Goal: Task Accomplishment & Management: Use online tool/utility

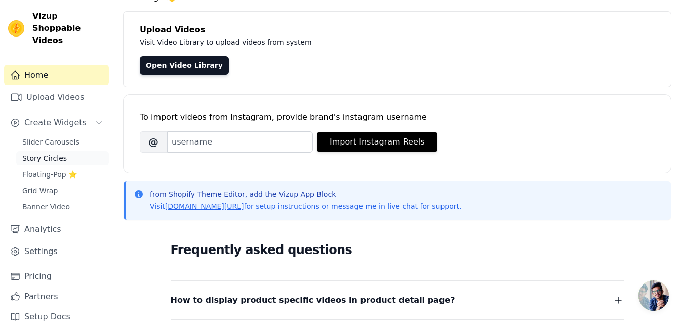
scroll to position [51, 0]
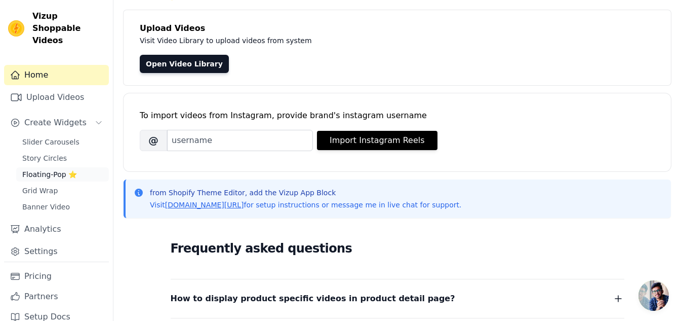
click at [40, 169] on span "Floating-Pop ⭐" at bounding box center [49, 174] width 55 height 10
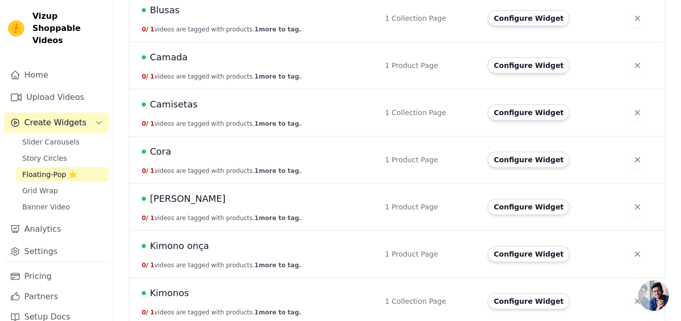
scroll to position [355, 0]
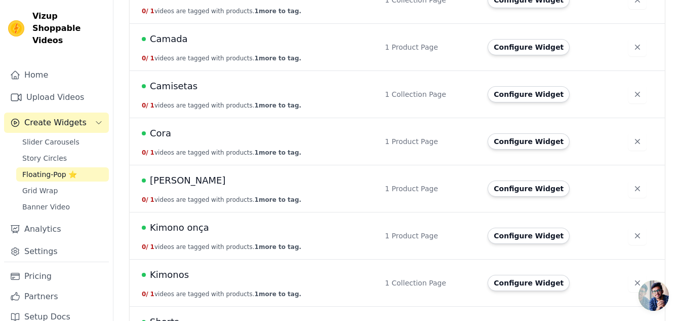
click at [337, 122] on td "Cora 0 / 1 videos are tagged with products. 1 more to tag." at bounding box center [254, 141] width 249 height 47
click at [533, 133] on button "Configure Widget" at bounding box center [529, 141] width 82 height 16
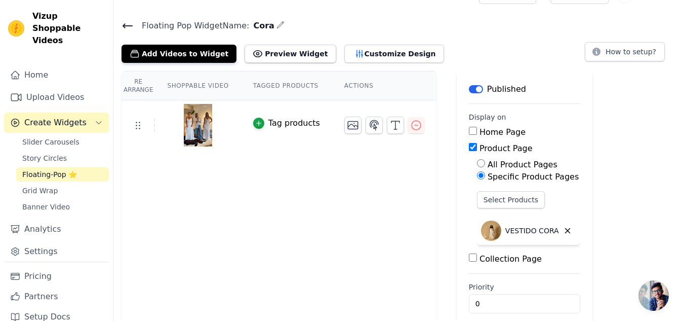
scroll to position [34, 0]
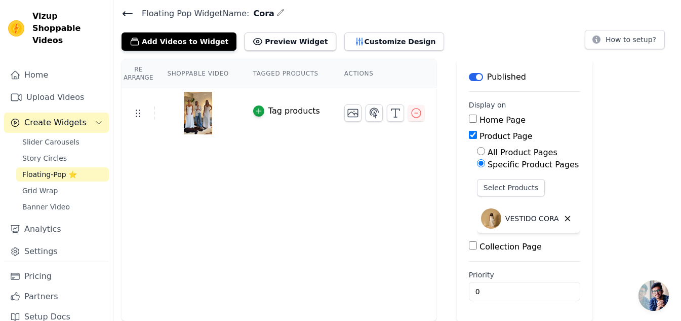
click at [195, 122] on img at bounding box center [198, 113] width 28 height 49
click at [349, 42] on button "Customize Design" at bounding box center [394, 41] width 100 height 18
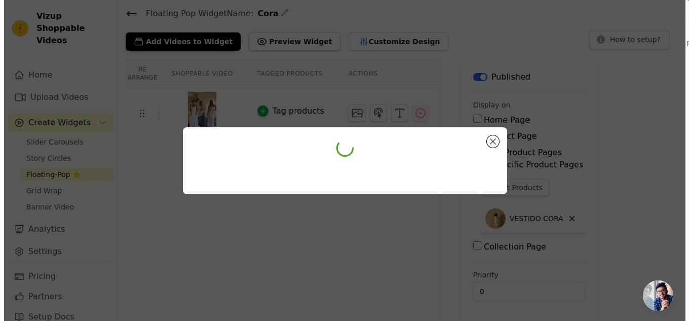
scroll to position [0, 0]
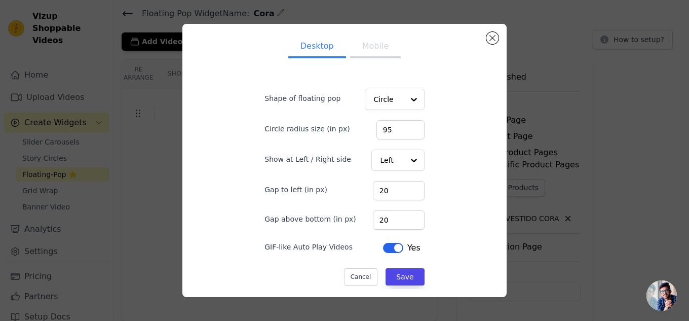
click at [367, 52] on button "Mobile" at bounding box center [375, 47] width 51 height 22
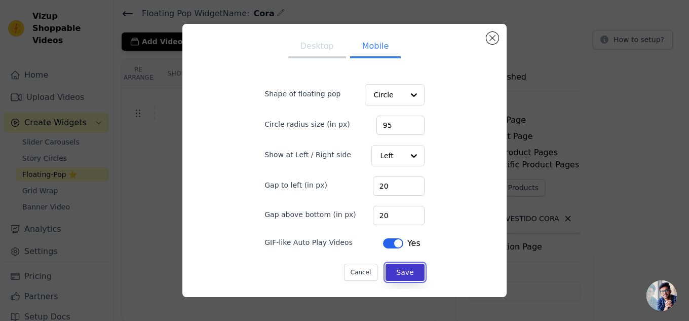
click at [405, 278] on button "Save" at bounding box center [405, 271] width 39 height 17
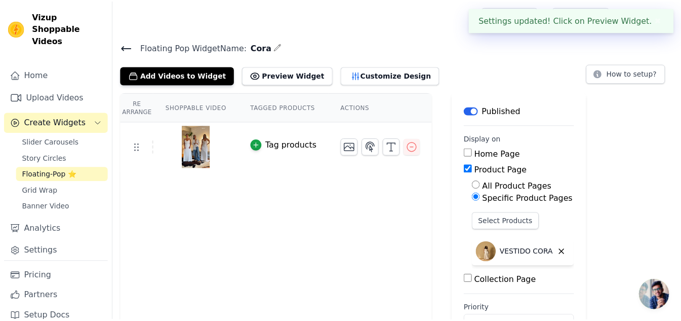
scroll to position [34, 0]
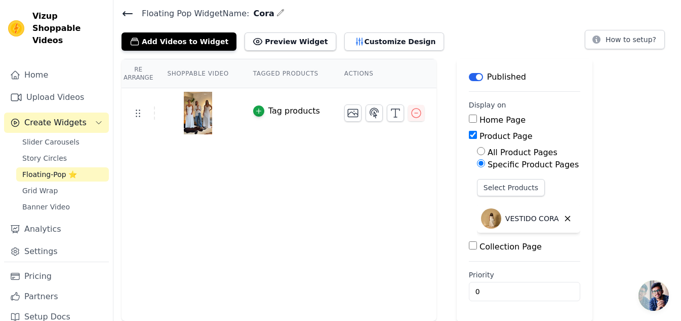
click at [191, 112] on img at bounding box center [198, 113] width 28 height 49
click at [348, 117] on icon "button" at bounding box center [353, 113] width 10 height 8
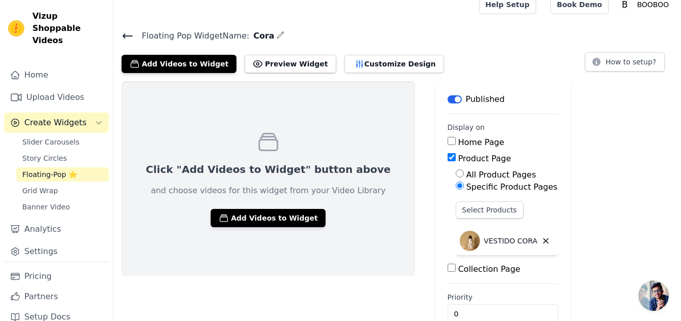
scroll to position [0, 0]
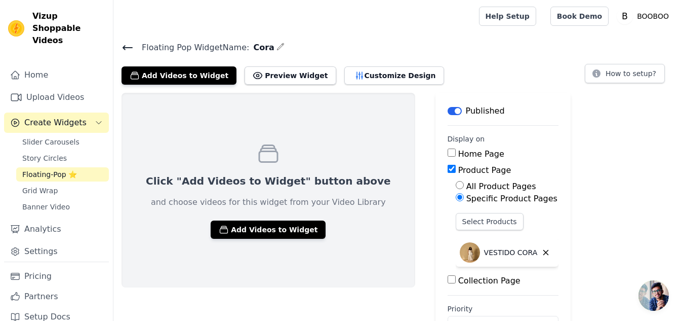
click at [128, 48] on icon at bounding box center [128, 48] width 12 height 12
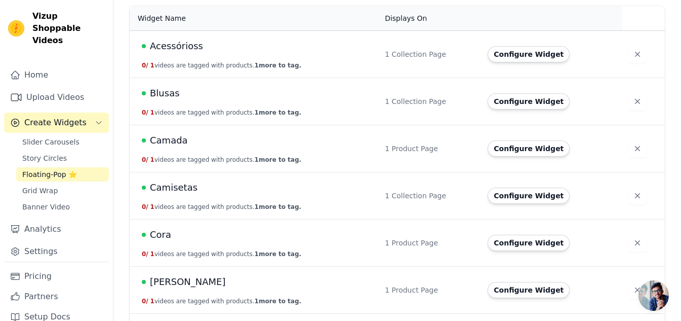
scroll to position [304, 0]
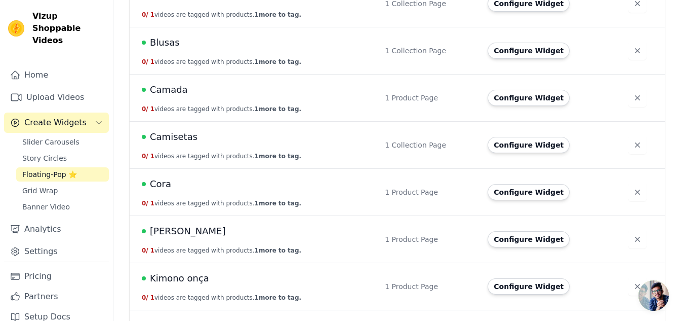
click at [220, 168] on td "Cora 0 / 1 videos are tagged with products. 1 more to tag." at bounding box center [254, 191] width 249 height 47
click at [531, 184] on button "Configure Widget" at bounding box center [529, 192] width 82 height 16
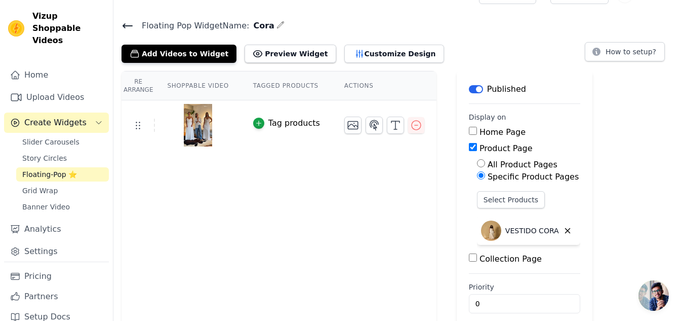
scroll to position [34, 0]
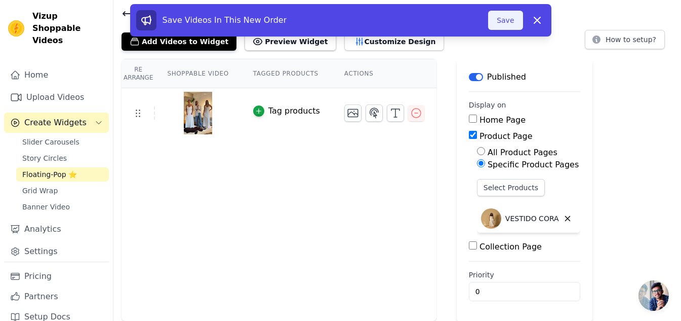
click at [495, 18] on button "Save" at bounding box center [505, 20] width 34 height 19
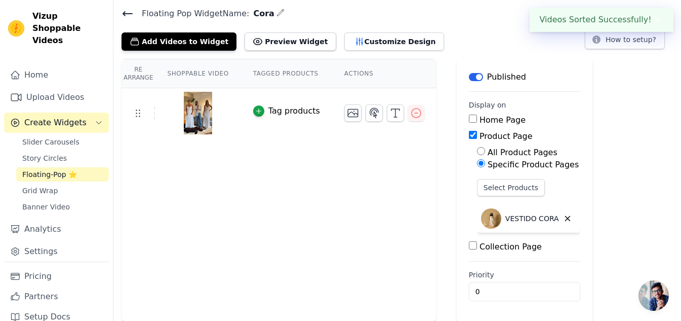
click at [131, 11] on icon at bounding box center [128, 14] width 12 height 12
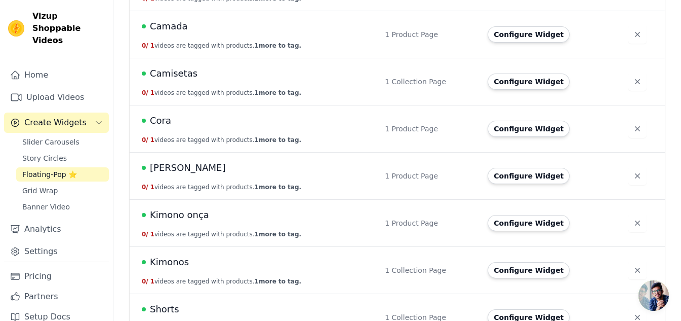
scroll to position [371, 0]
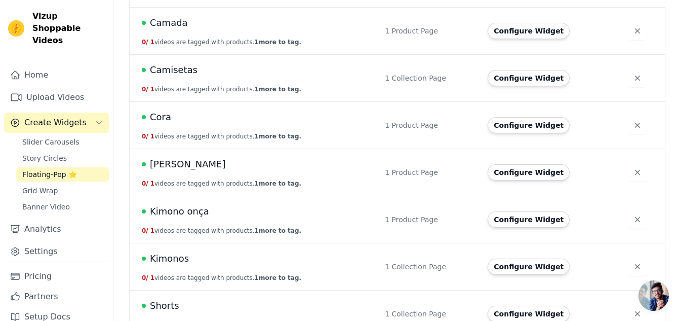
click at [239, 157] on div "[PERSON_NAME]" at bounding box center [257, 164] width 231 height 14
click at [47, 87] on link "Upload Videos" at bounding box center [56, 97] width 105 height 20
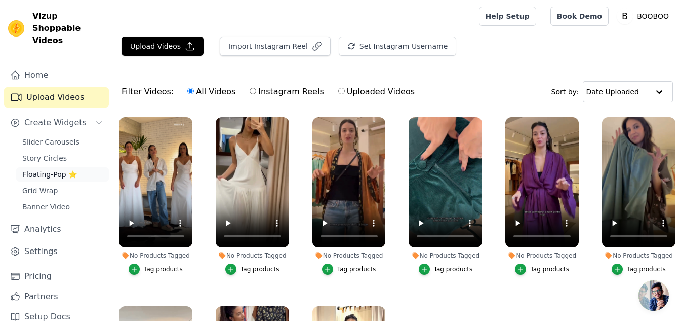
click at [40, 169] on span "Floating-Pop ⭐" at bounding box center [49, 174] width 55 height 10
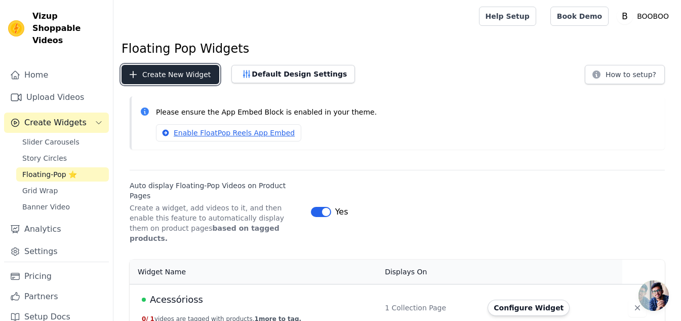
click at [173, 82] on button "Create New Widget" at bounding box center [171, 74] width 98 height 19
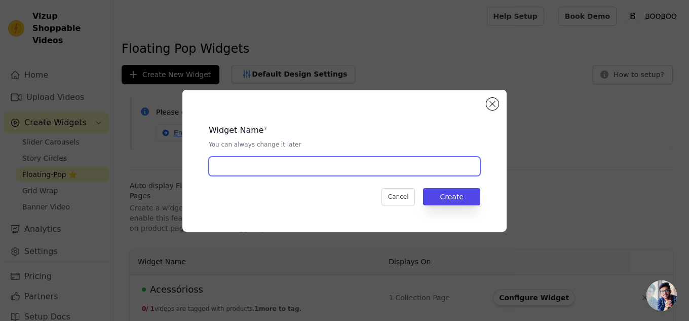
click at [253, 169] on input "text" at bounding box center [345, 166] width 272 height 19
type input "dianaa"
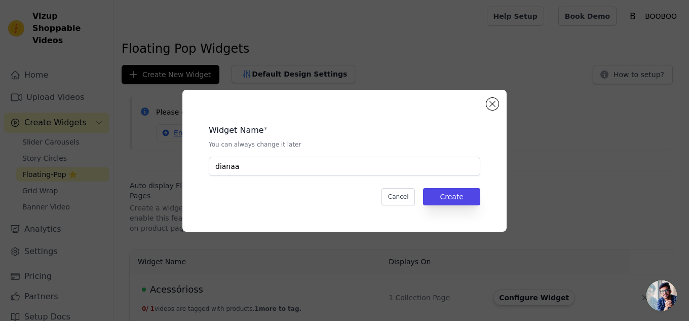
click at [468, 205] on div "Widget Name * You can always change it later dianaa Cancel Create" at bounding box center [345, 160] width 292 height 109
click at [460, 202] on button "Create" at bounding box center [451, 196] width 57 height 17
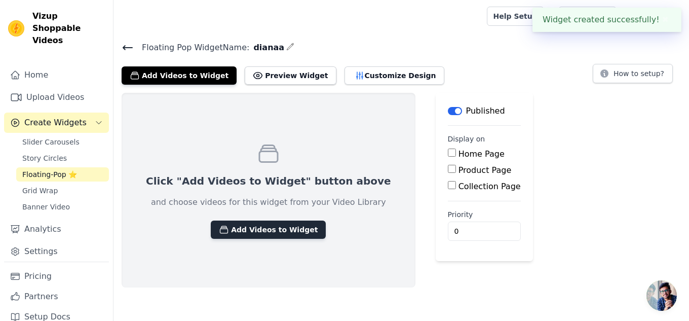
click at [242, 236] on button "Add Videos to Widget" at bounding box center [268, 229] width 115 height 18
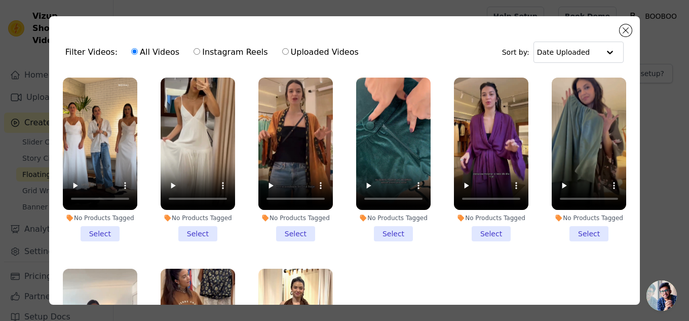
click at [197, 230] on li "No Products Tagged Select" at bounding box center [198, 160] width 74 height 164
click at [0, 0] on input "No Products Tagged Select" at bounding box center [0, 0] width 0 height 0
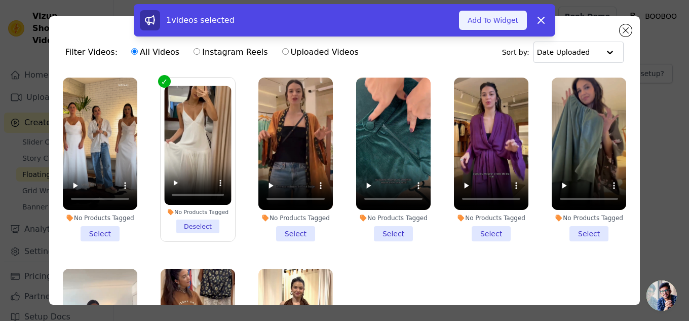
click at [485, 20] on button "Add To Widget" at bounding box center [493, 20] width 68 height 19
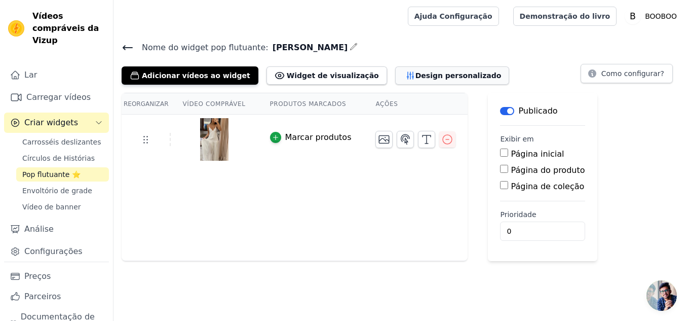
click at [395, 81] on button "Design personalizado" at bounding box center [452, 75] width 114 height 18
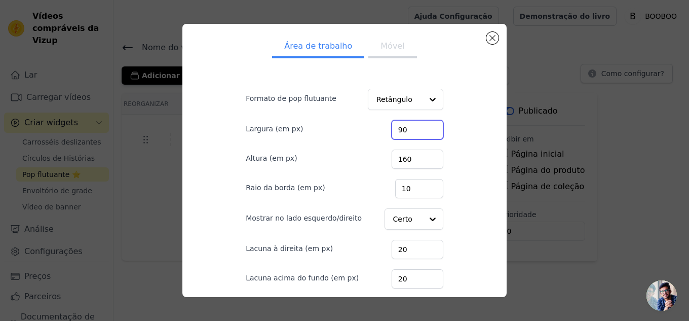
drag, startPoint x: 399, startPoint y: 130, endPoint x: 393, endPoint y: 130, distance: 6.1
click at [393, 130] on input "90" at bounding box center [418, 129] width 52 height 19
type input "95"
click at [380, 97] on input "Formato de pop flutuante" at bounding box center [399, 100] width 46 height 20
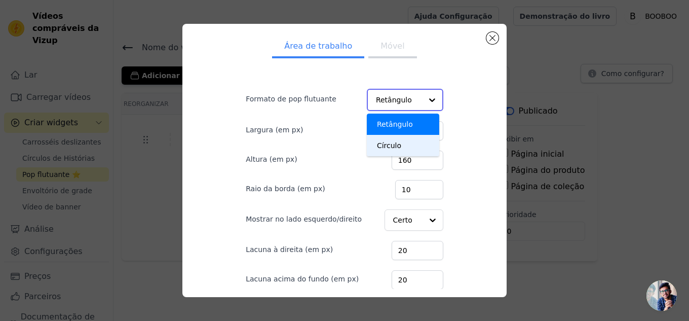
click at [387, 147] on font "Círculo" at bounding box center [389, 145] width 24 height 8
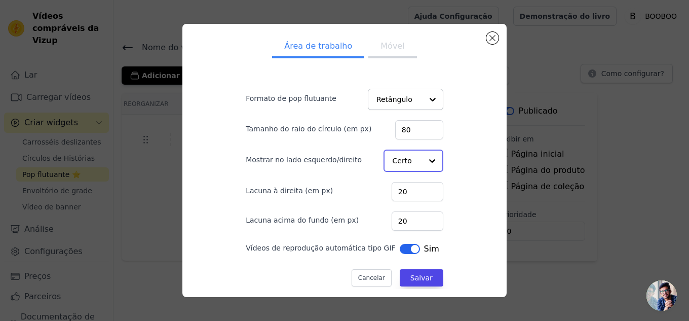
click at [405, 166] on input "Mostrar no lado esquerdo/direito" at bounding box center [407, 160] width 29 height 20
click at [408, 183] on font "Esquerda" at bounding box center [410, 185] width 33 height 8
click at [386, 53] on button "Móvel" at bounding box center [392, 47] width 48 height 22
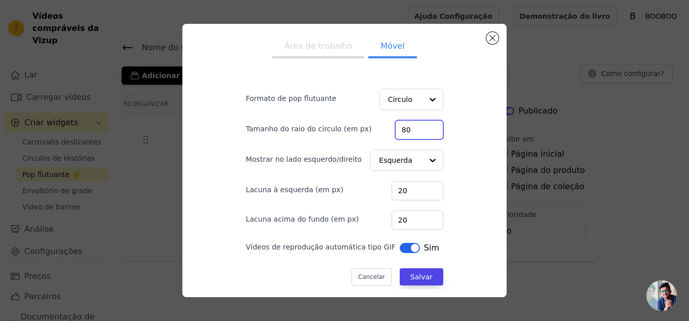
drag, startPoint x: 408, startPoint y: 131, endPoint x: 361, endPoint y: 131, distance: 47.6
click at [361, 131] on div "Tamanho do raio do círculo (em px) 80" at bounding box center [345, 128] width 198 height 21
type input "95"
click at [407, 284] on button "Salvar" at bounding box center [422, 276] width 44 height 17
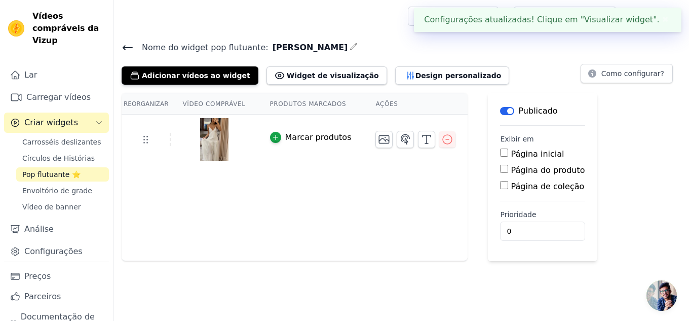
click at [131, 47] on icon at bounding box center [127, 48] width 9 height 4
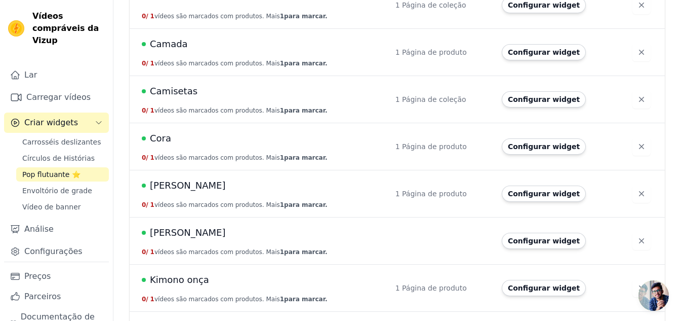
scroll to position [405, 0]
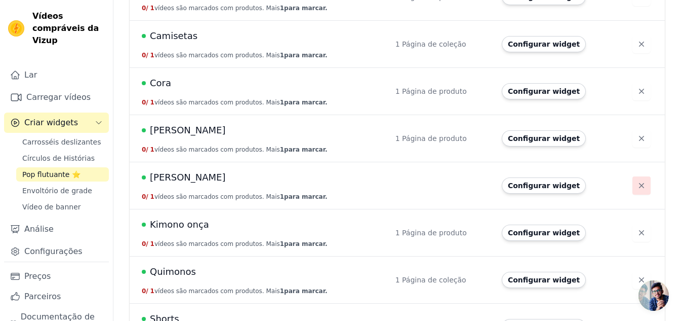
click at [639, 180] on icon "button" at bounding box center [642, 185] width 10 height 10
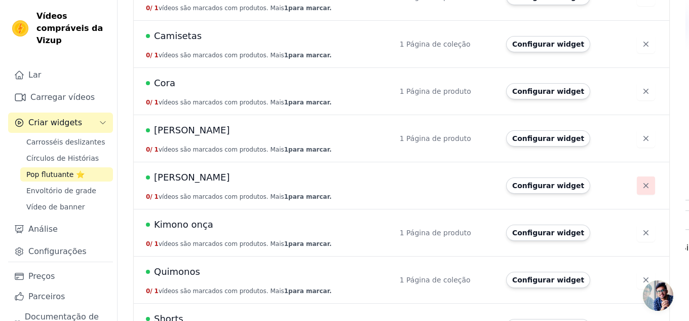
scroll to position [0, 0]
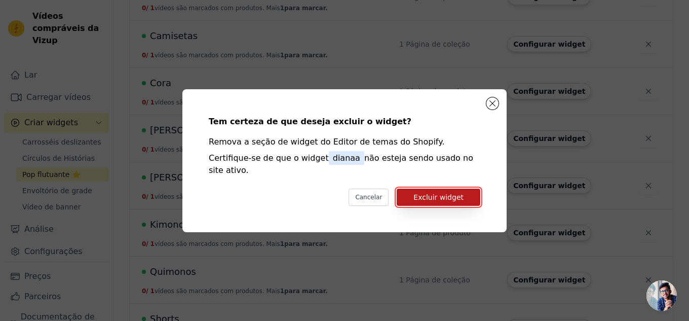
click at [441, 201] on font "Excluir widget" at bounding box center [438, 197] width 50 height 8
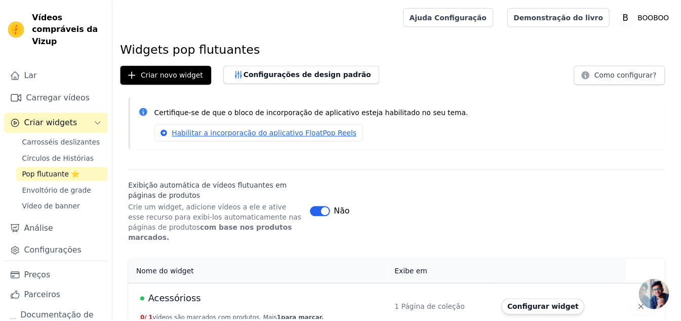
scroll to position [405, 0]
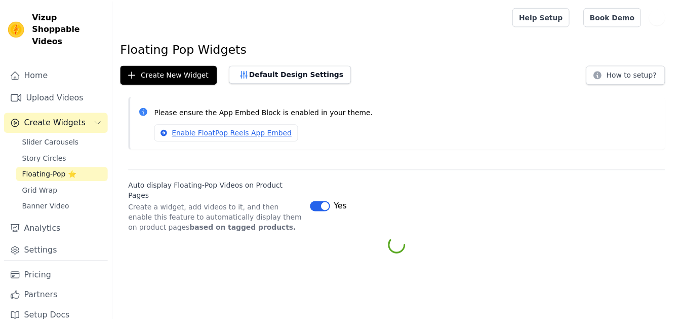
scroll to position [371, 0]
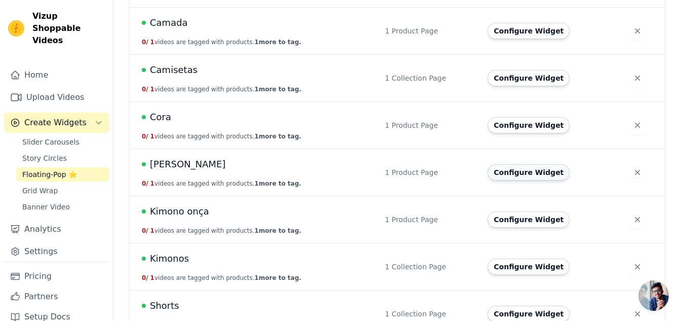
click at [531, 164] on button "Configure Widget" at bounding box center [529, 172] width 82 height 16
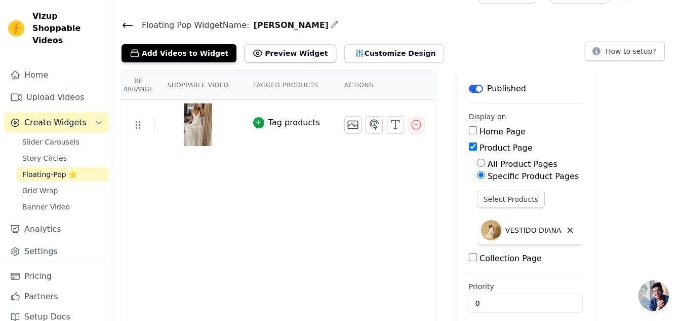
scroll to position [34, 0]
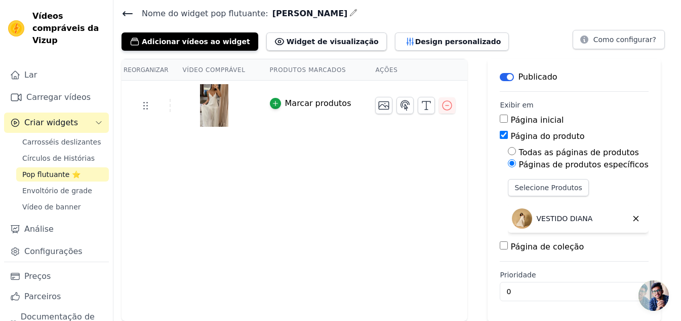
click at [350, 170] on div "Reorganizar Vídeo comprável Produtos marcados Ações Marcar produtos" at bounding box center [295, 190] width 346 height 262
click at [531, 188] on font "Selecione Produtos" at bounding box center [548, 187] width 67 height 8
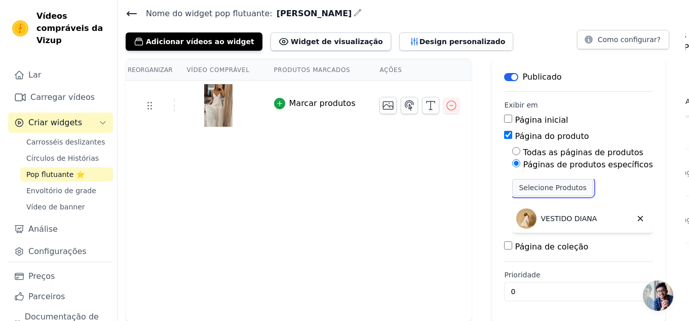
scroll to position [0, 0]
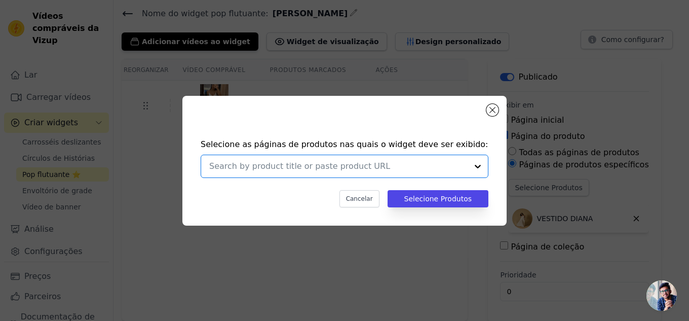
click at [274, 165] on input "text" at bounding box center [338, 166] width 258 height 12
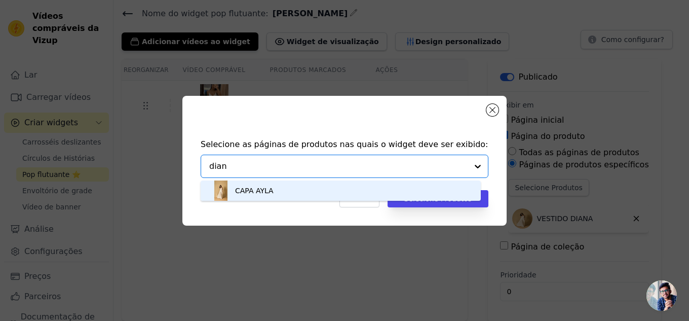
type input "[PERSON_NAME]"
click at [263, 188] on font "CAPA AYLA" at bounding box center [254, 190] width 39 height 8
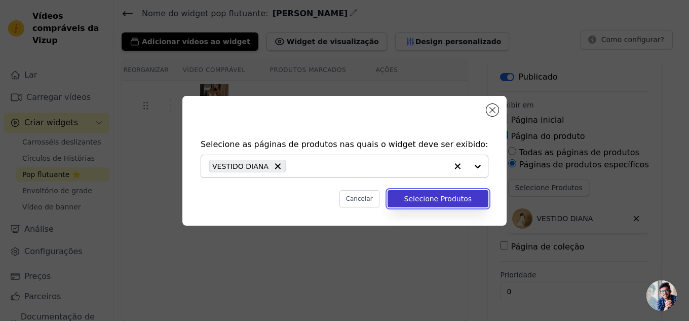
click at [447, 202] on font "Selecione Produtos" at bounding box center [437, 199] width 67 height 8
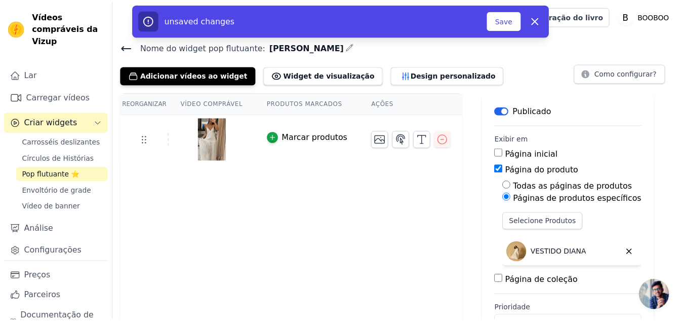
scroll to position [34, 0]
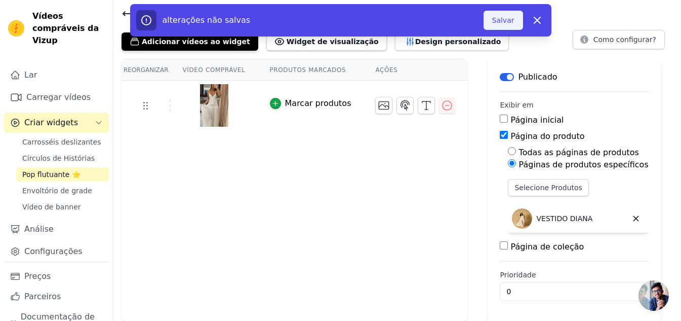
click at [504, 18] on font "Salvar" at bounding box center [503, 20] width 22 height 8
click at [499, 22] on div "Nome do widget pop flutuante : [PERSON_NAME] Adicionar vídeos ao widget Widget …" at bounding box center [397, 29] width 568 height 44
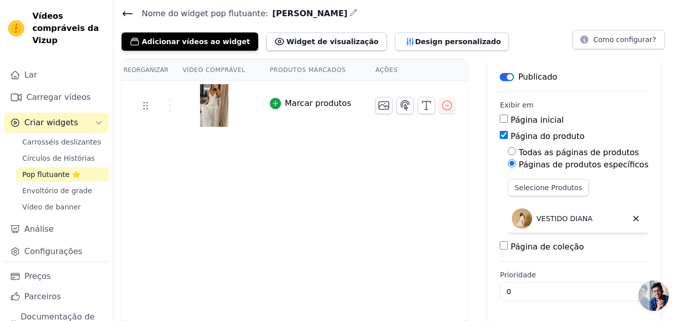
click at [128, 9] on icon at bounding box center [128, 14] width 12 height 12
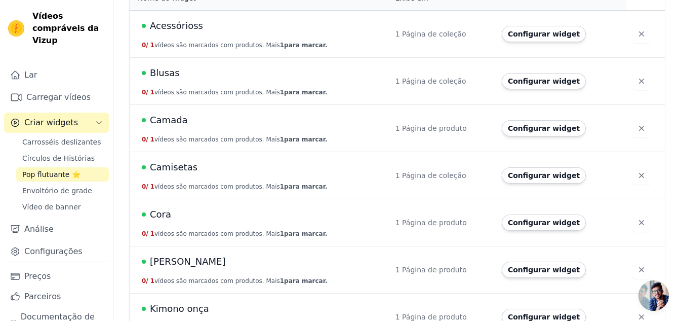
scroll to position [382, 0]
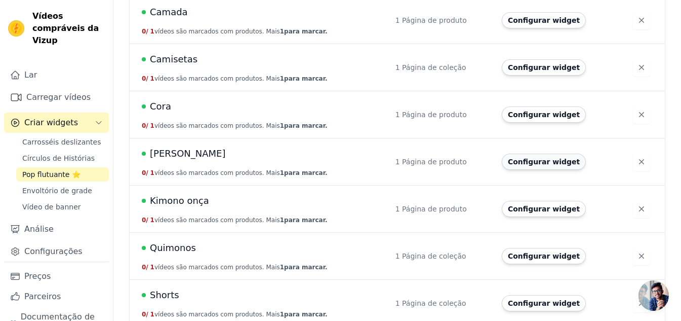
click at [539, 158] on font "Configurar widget" at bounding box center [544, 162] width 72 height 8
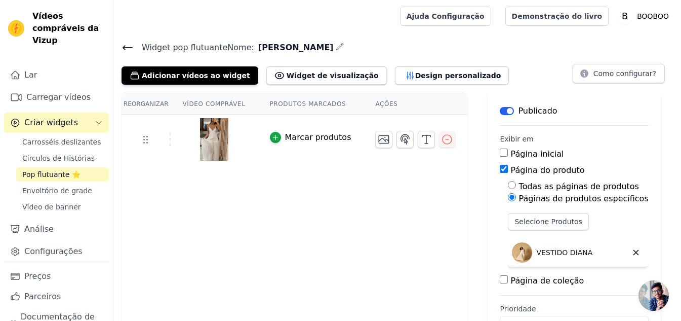
click at [375, 102] on font "Ações" at bounding box center [386, 103] width 22 height 7
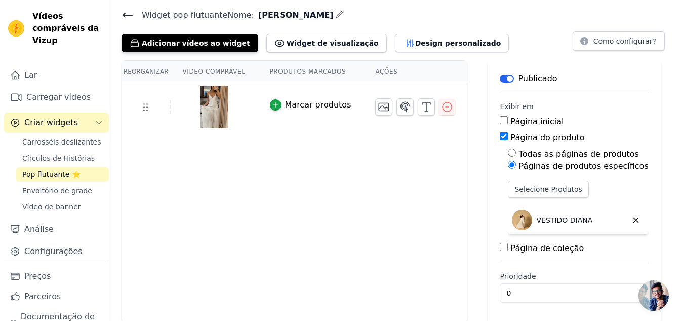
scroll to position [34, 0]
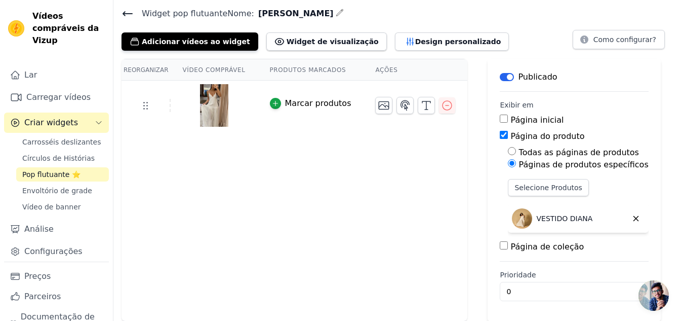
click at [500, 246] on input "Página de coleção" at bounding box center [504, 245] width 8 height 8
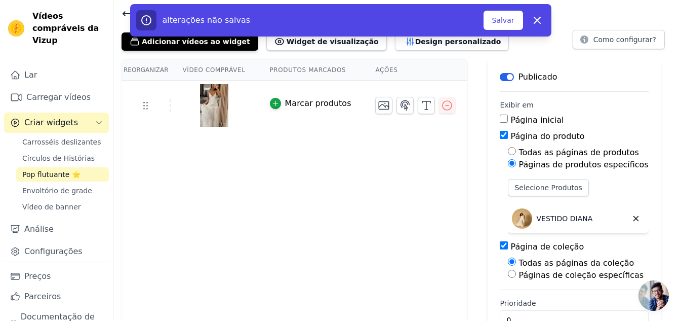
click at [500, 246] on input "Página de coleção" at bounding box center [504, 245] width 8 height 8
checkbox input "false"
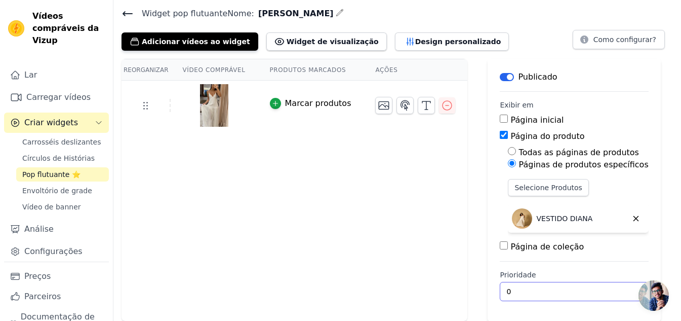
click at [506, 298] on input "0" at bounding box center [574, 291] width 148 height 19
type input "1"
click at [596, 286] on input "1" at bounding box center [574, 291] width 148 height 19
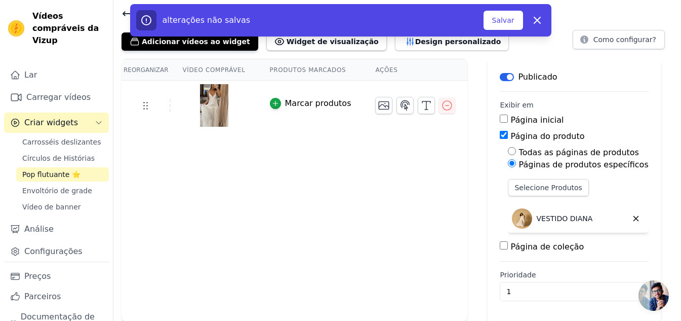
click at [398, 244] on div "Reorganizar Vídeo comprável Produtos marcados Ações Marcar produtos" at bounding box center [295, 190] width 346 height 262
click at [501, 18] on font "Salvar" at bounding box center [503, 20] width 22 height 8
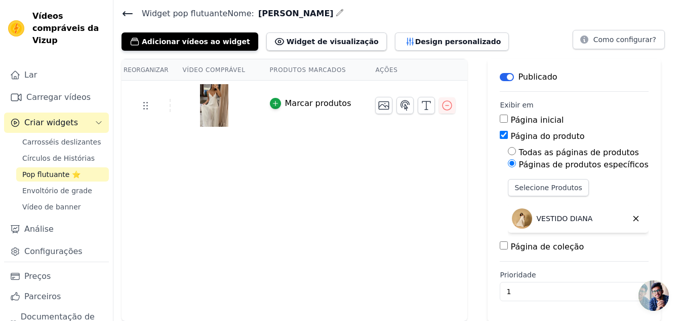
click at [128, 16] on icon at bounding box center [128, 14] width 12 height 12
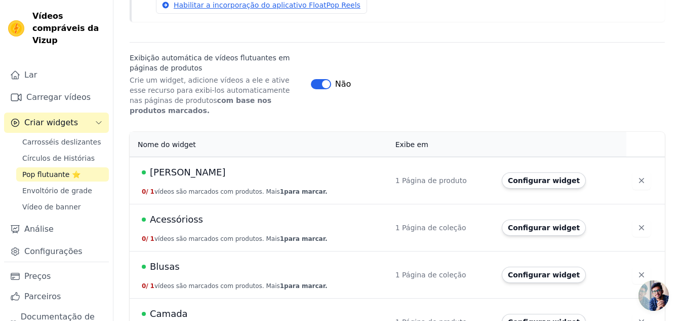
scroll to position [129, 0]
click at [529, 175] on font "Configurar widget" at bounding box center [544, 179] width 72 height 8
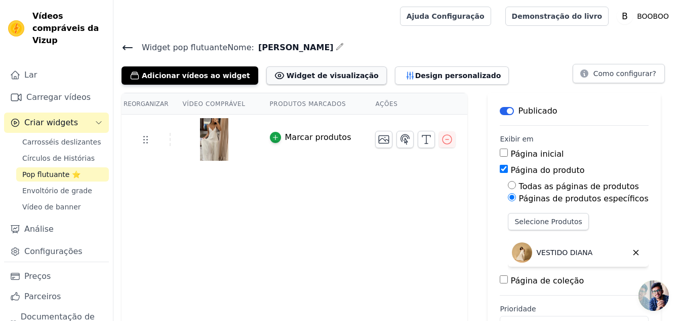
click at [307, 83] on button "Widget de visualização" at bounding box center [326, 75] width 121 height 18
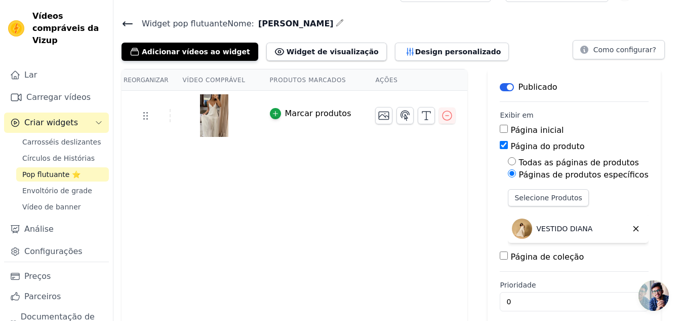
scroll to position [34, 0]
